Goal: Entertainment & Leisure: Browse casually

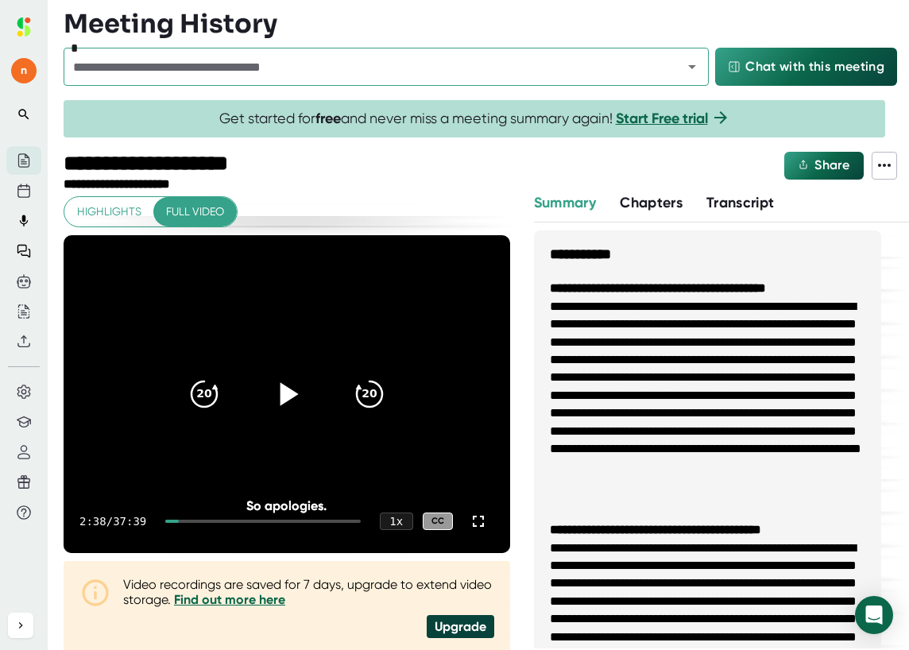
click at [280, 396] on icon at bounding box center [289, 393] width 18 height 23
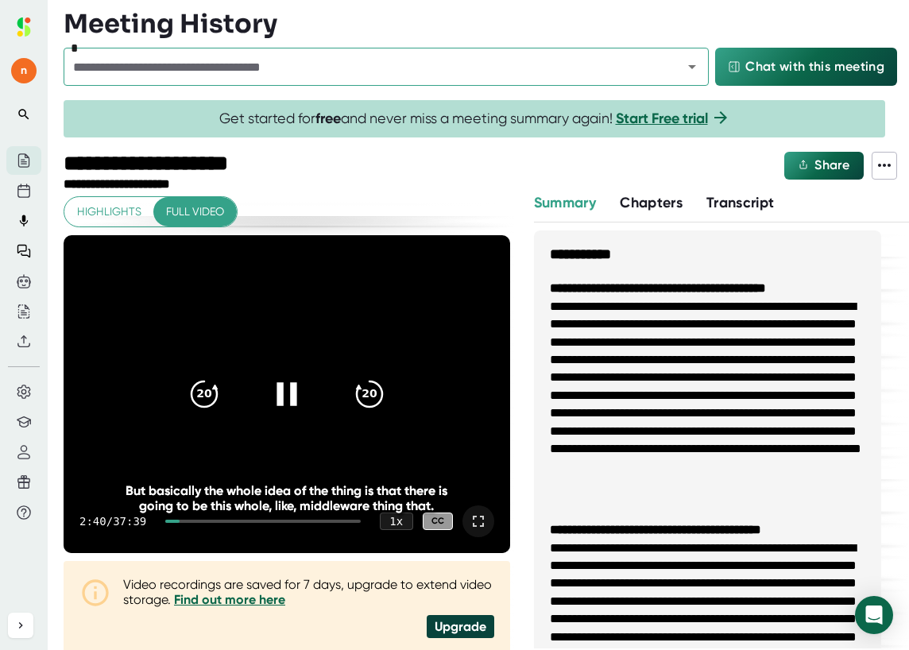
click at [469, 518] on icon at bounding box center [478, 521] width 19 height 19
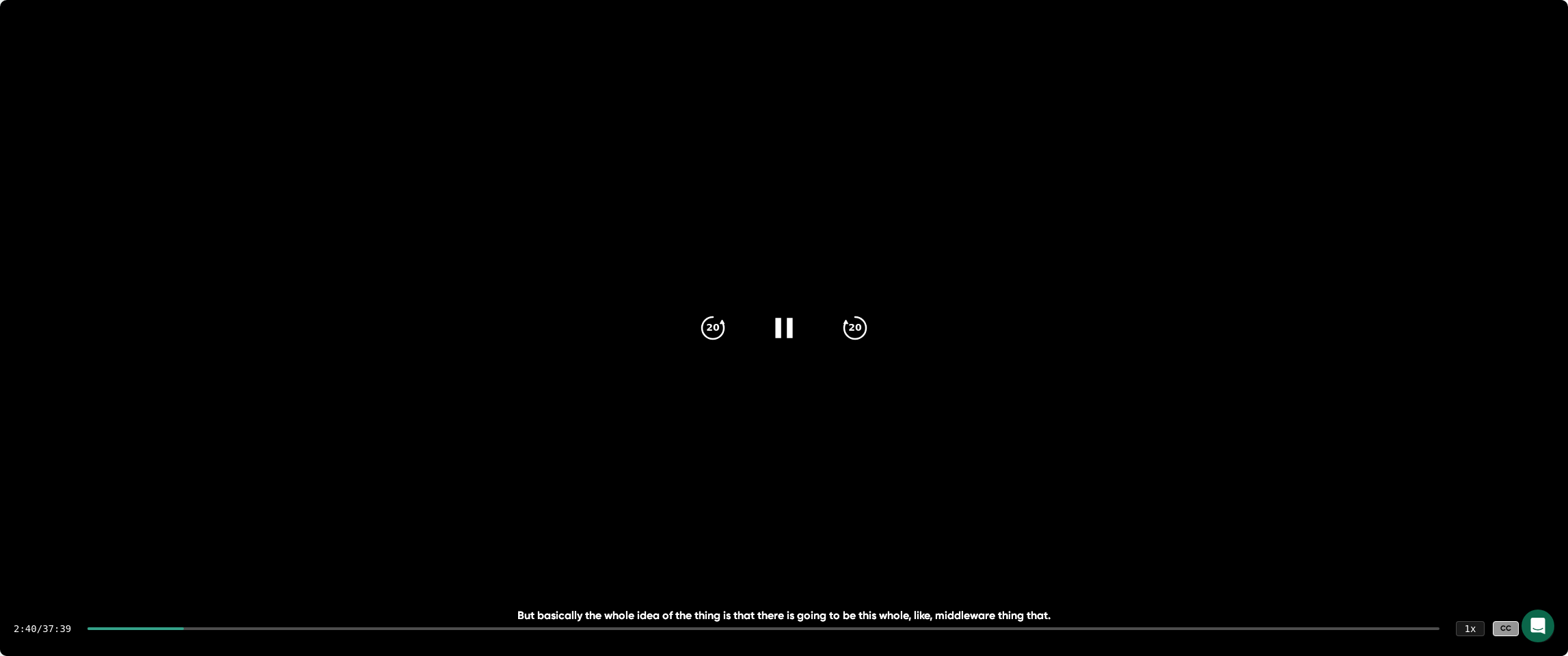
click at [781, 326] on icon at bounding box center [784, 328] width 34 height 34
click at [781, 330] on icon at bounding box center [786, 327] width 15 height 20
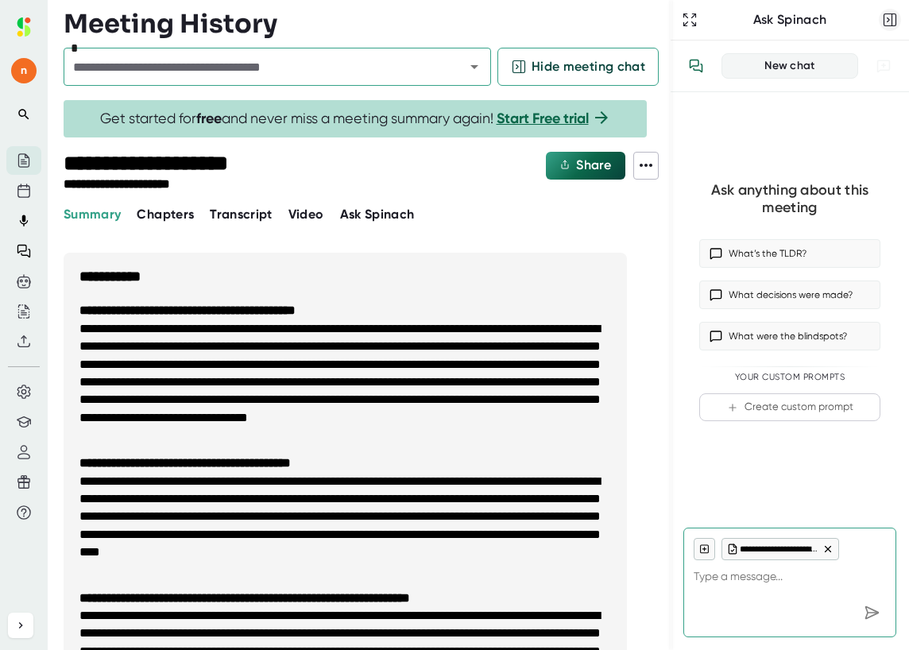
type textarea "x"
click at [889, 17] on icon "button" at bounding box center [890, 20] width 16 height 16
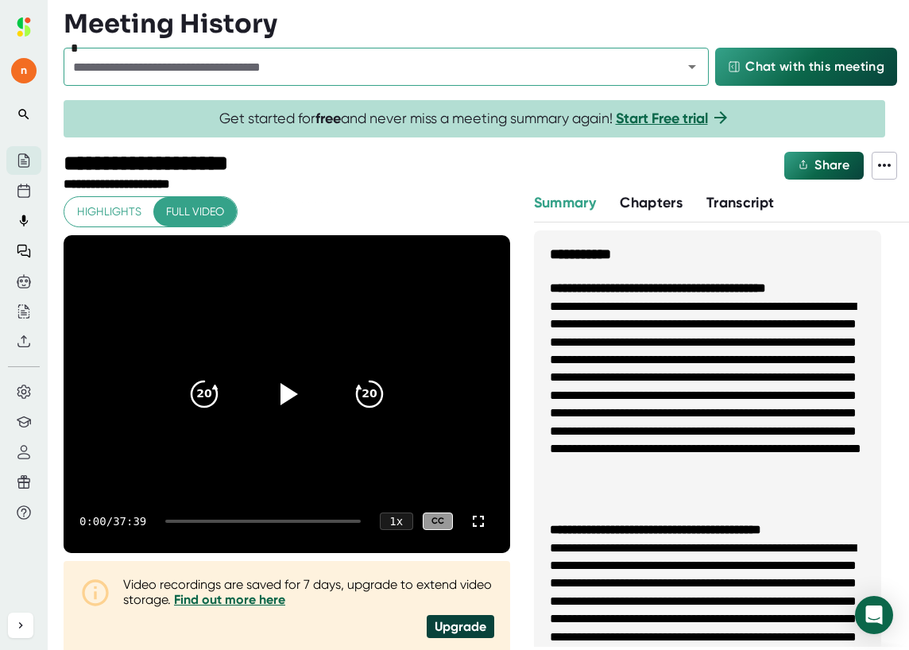
click at [187, 520] on div at bounding box center [262, 521] width 195 height 3
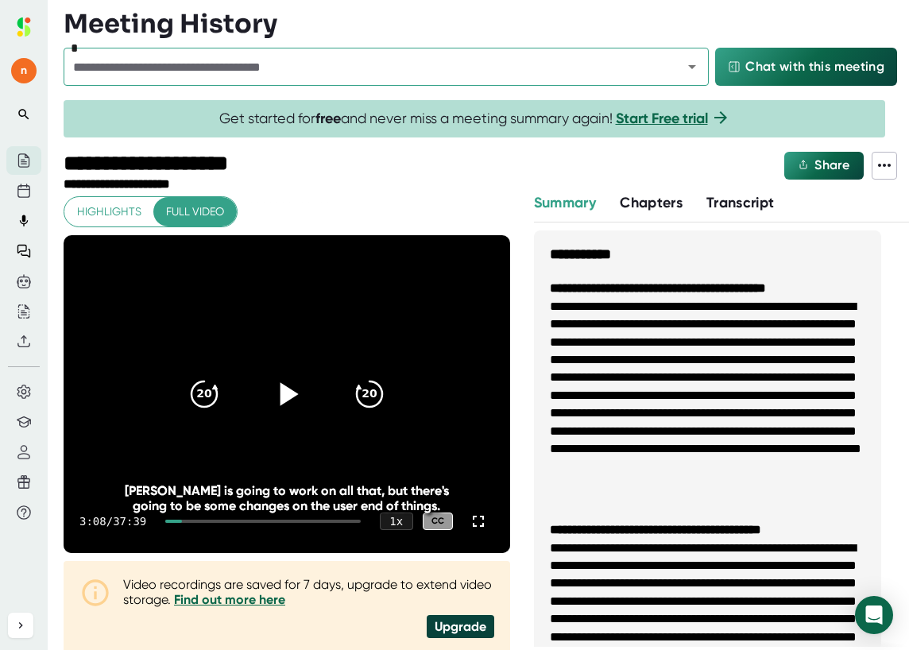
click at [277, 403] on icon at bounding box center [287, 394] width 40 height 40
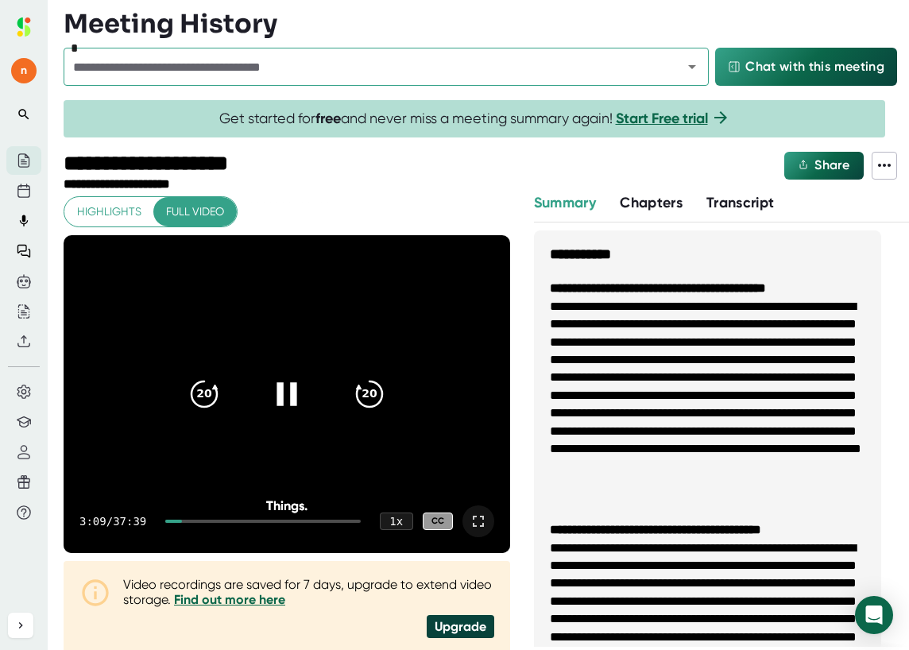
click at [469, 521] on icon at bounding box center [478, 521] width 19 height 19
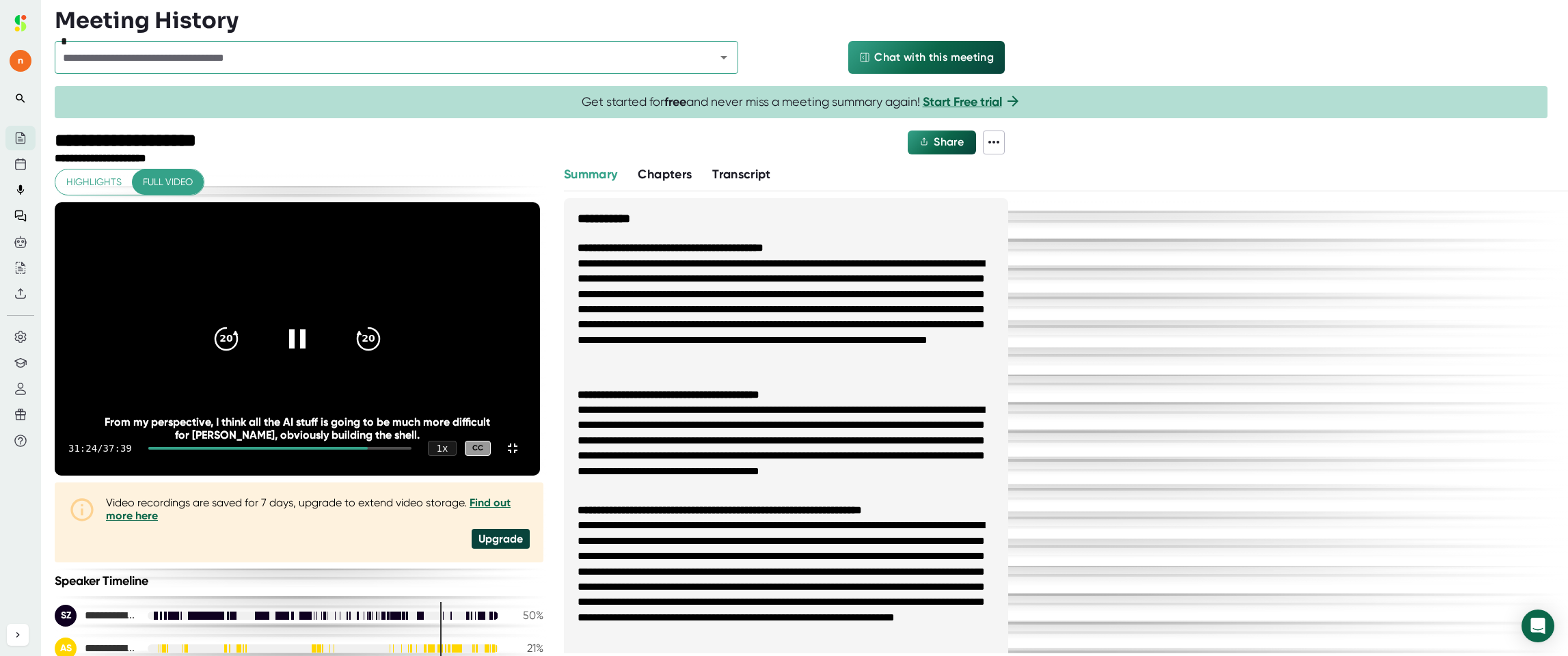
click at [333, 432] on video at bounding box center [298, 339] width 485 height 273
